Goal: Find specific page/section: Find specific page/section

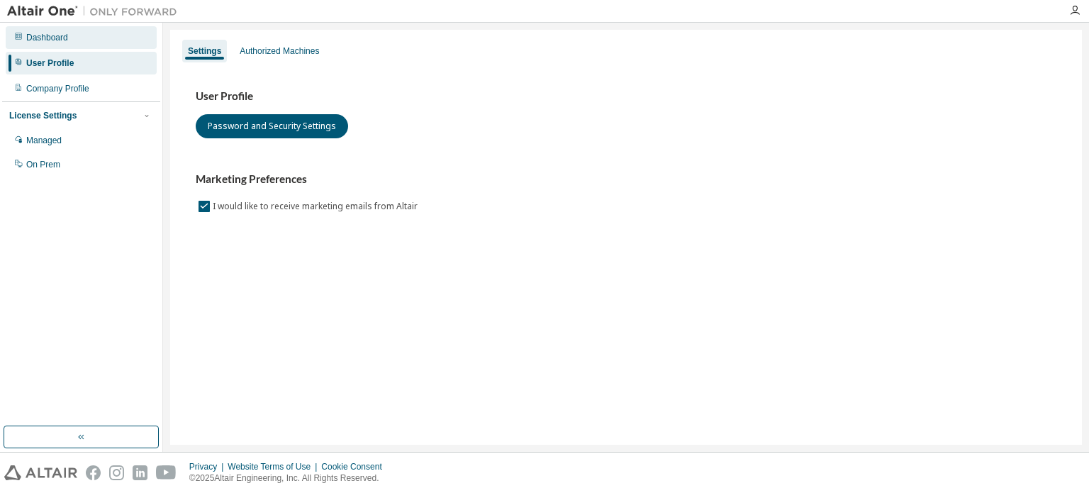
click at [88, 38] on div "Dashboard" at bounding box center [81, 37] width 151 height 23
